Goal: Task Accomplishment & Management: Use online tool/utility

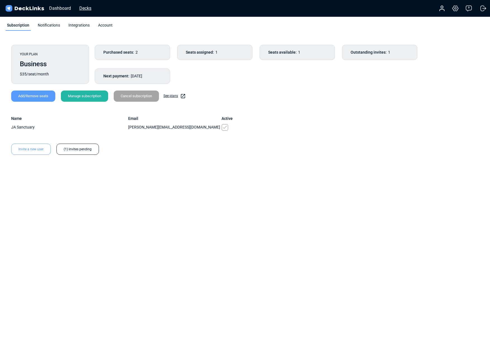
click at [90, 8] on div "Decks" at bounding box center [86, 8] width 18 height 7
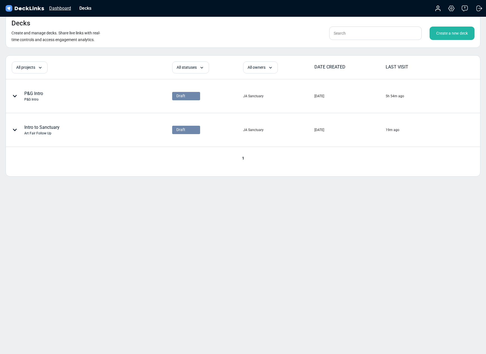
click at [65, 7] on div "Dashboard" at bounding box center [59, 8] width 27 height 7
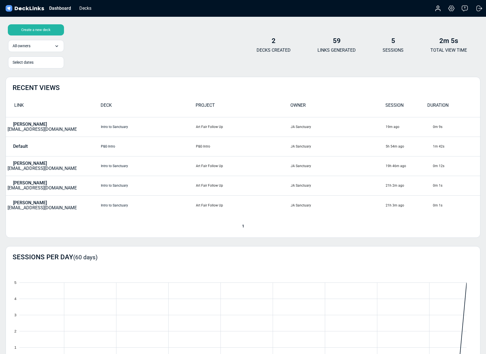
click at [21, 9] on img at bounding box center [24, 8] width 41 height 8
click at [9, 6] on img at bounding box center [24, 8] width 41 height 8
click at [89, 9] on div "Decks" at bounding box center [86, 8] width 18 height 7
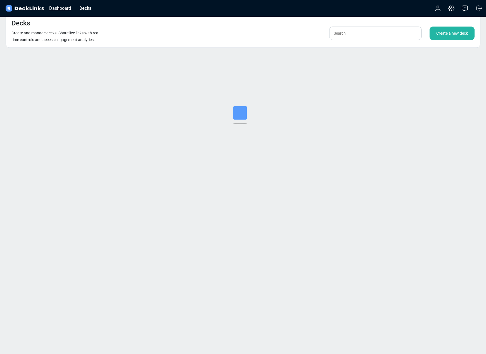
click at [68, 6] on div "Dashboard" at bounding box center [59, 8] width 27 height 7
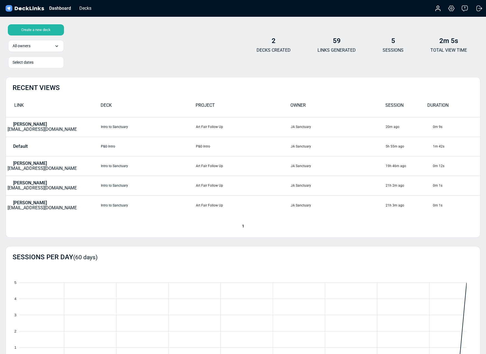
click at [31, 6] on img at bounding box center [24, 8] width 41 height 8
click at [70, 9] on div "Dashboard" at bounding box center [59, 8] width 27 height 7
click at [60, 9] on div "Dashboard" at bounding box center [59, 8] width 27 height 7
click at [17, 8] on img at bounding box center [24, 8] width 41 height 8
click at [94, 36] on div "Create a new deck All owners All owners JA Sanctuary Select dates 2 DECKS CREAT…" at bounding box center [243, 48] width 475 height 34
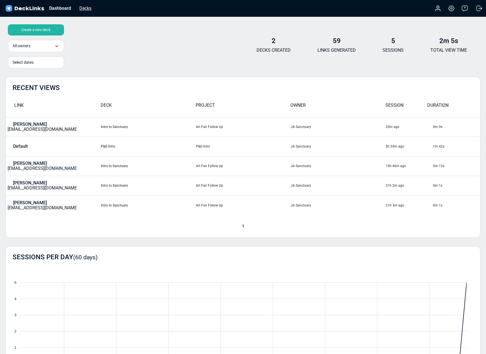
click at [80, 7] on div "Decks" at bounding box center [86, 8] width 18 height 7
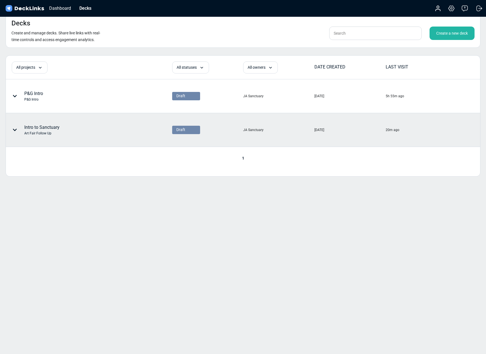
click at [46, 124] on div "Intro to Sanctuary Art Fair Follow Up" at bounding box center [41, 130] width 35 height 12
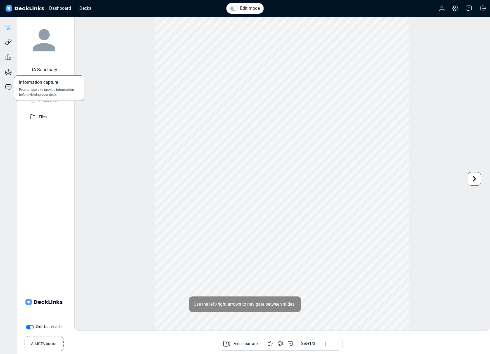
click at [10, 60] on div "Information capture Prompt users to provide information before viewing your dec…" at bounding box center [8, 67] width 17 height 15
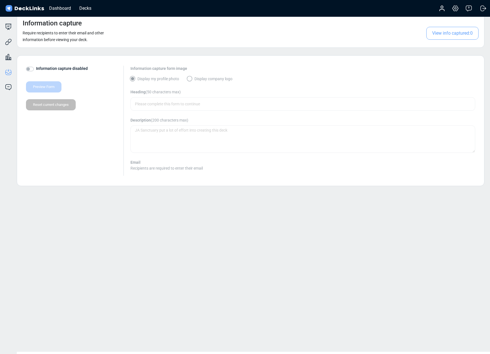
click at [91, 237] on div "Information capture Require recipients to enter their email and other informati…" at bounding box center [251, 182] width 477 height 338
click at [9, 42] on icon at bounding box center [8, 42] width 7 height 7
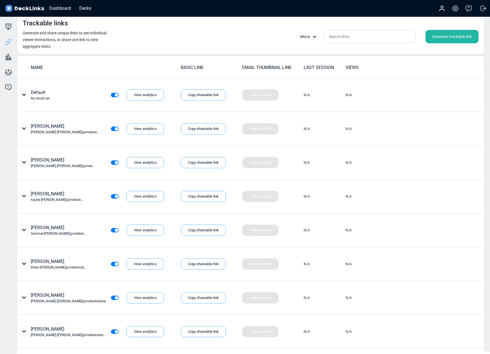
scroll to position [272, 0]
